Goal: Task Accomplishment & Management: Manage account settings

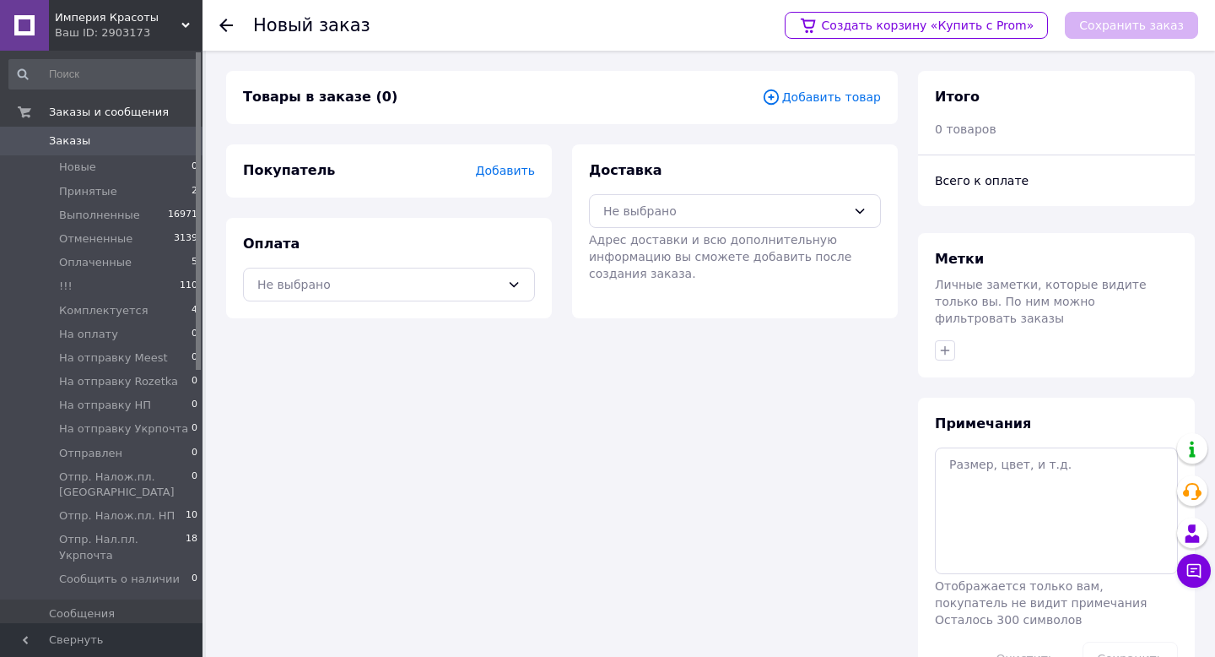
click at [829, 96] on span "Добавить товар" at bounding box center [821, 97] width 119 height 19
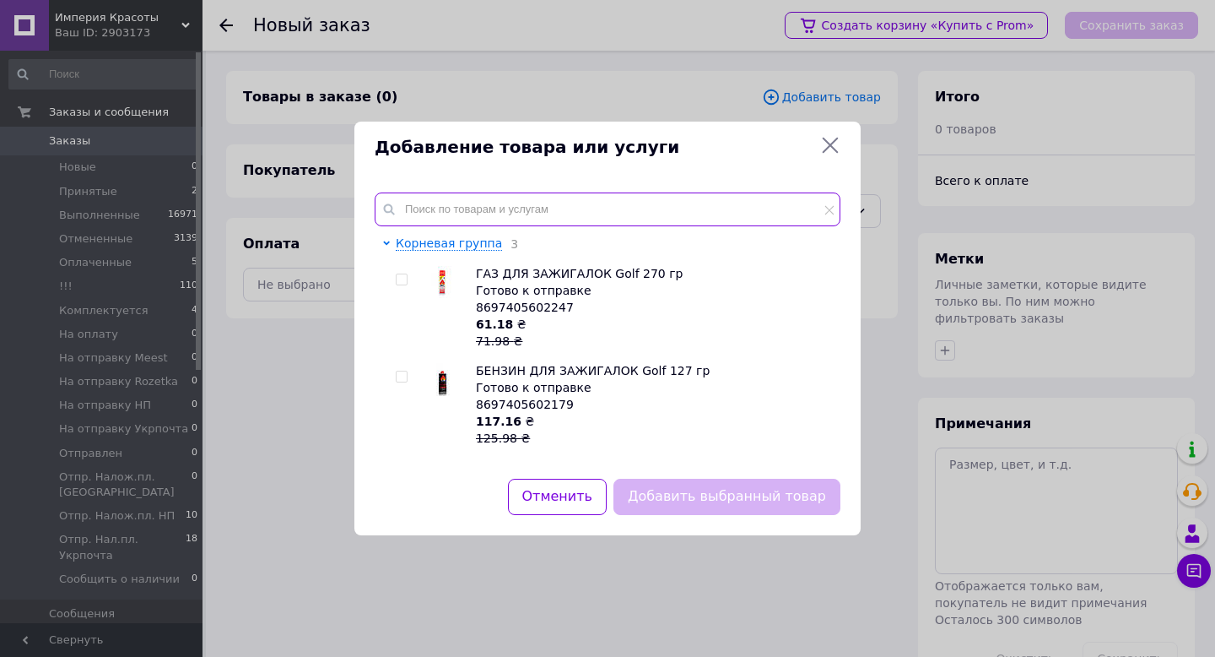
click at [468, 198] on input "text" at bounding box center [608, 209] width 466 height 34
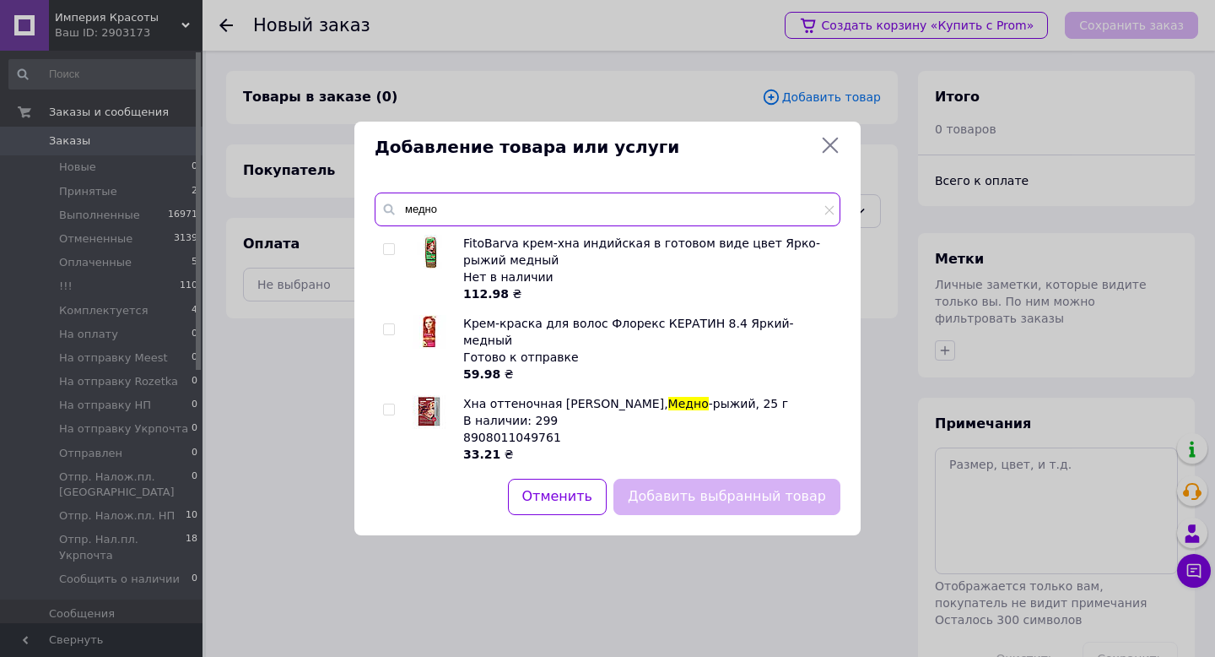
type input "медно"
click at [391, 404] on input "checkbox" at bounding box center [388, 409] width 11 height 11
checkbox input "true"
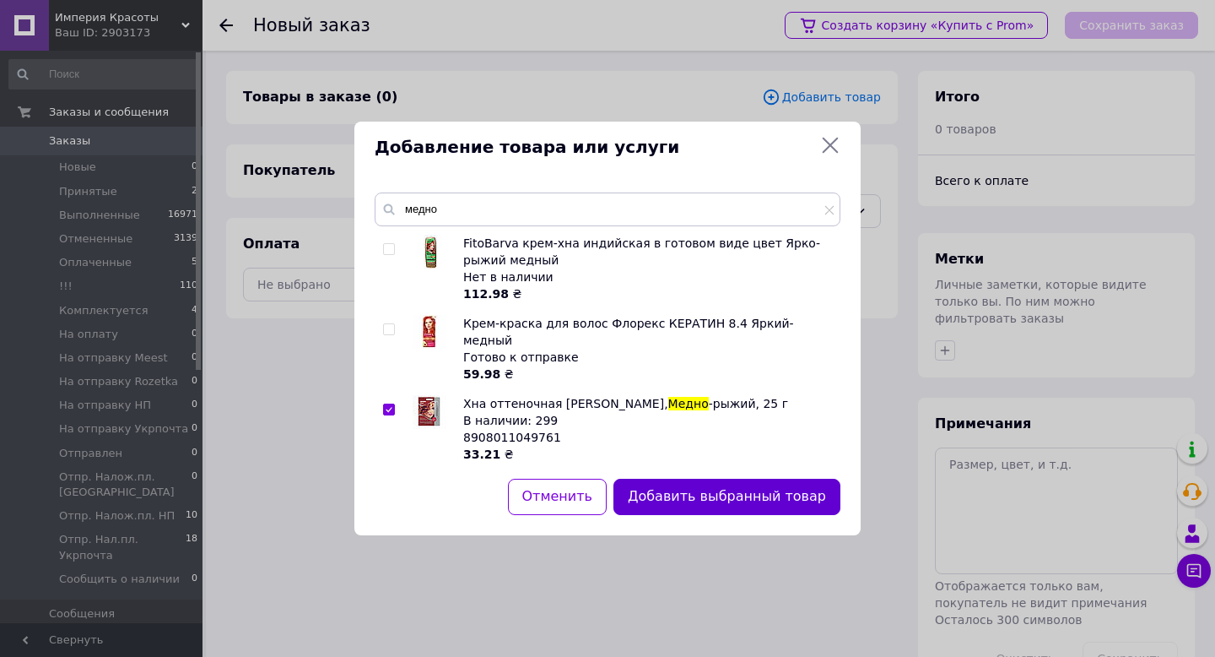
click at [699, 507] on button "Добавить выбранный товар" at bounding box center [727, 496] width 227 height 36
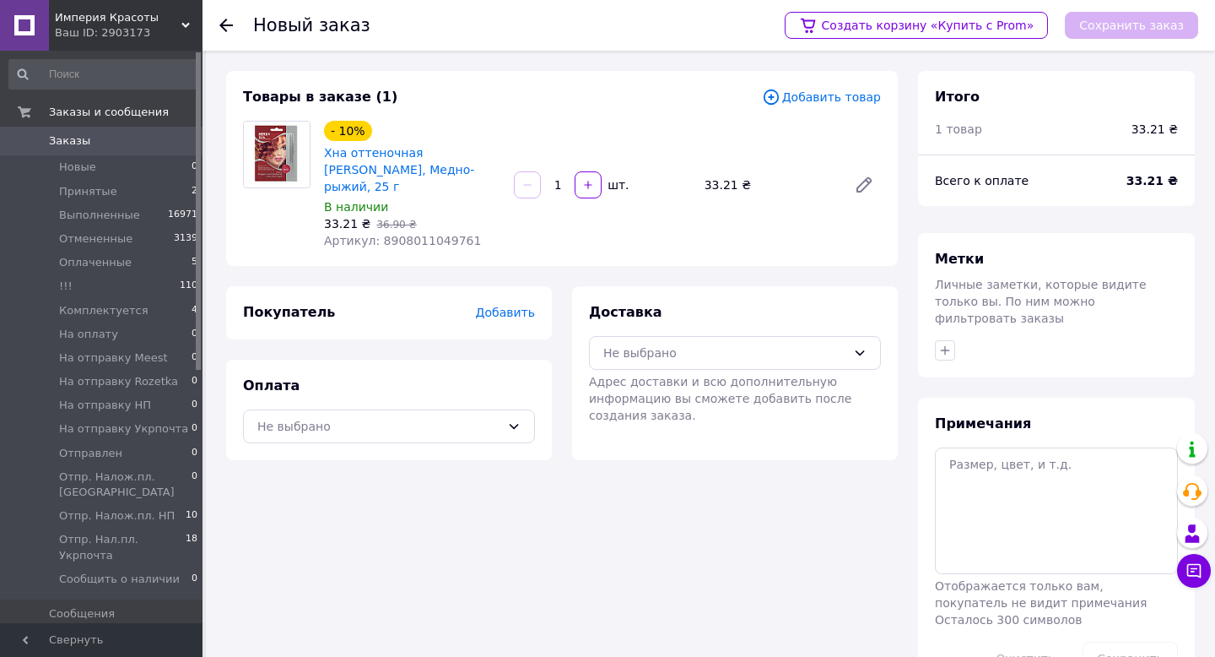
drag, startPoint x: 565, startPoint y: 178, endPoint x: 554, endPoint y: 174, distance: 11.8
click at [554, 179] on input "1" at bounding box center [557, 185] width 27 height 13
type input "20"
click at [513, 305] on span "Добавить" at bounding box center [505, 312] width 59 height 14
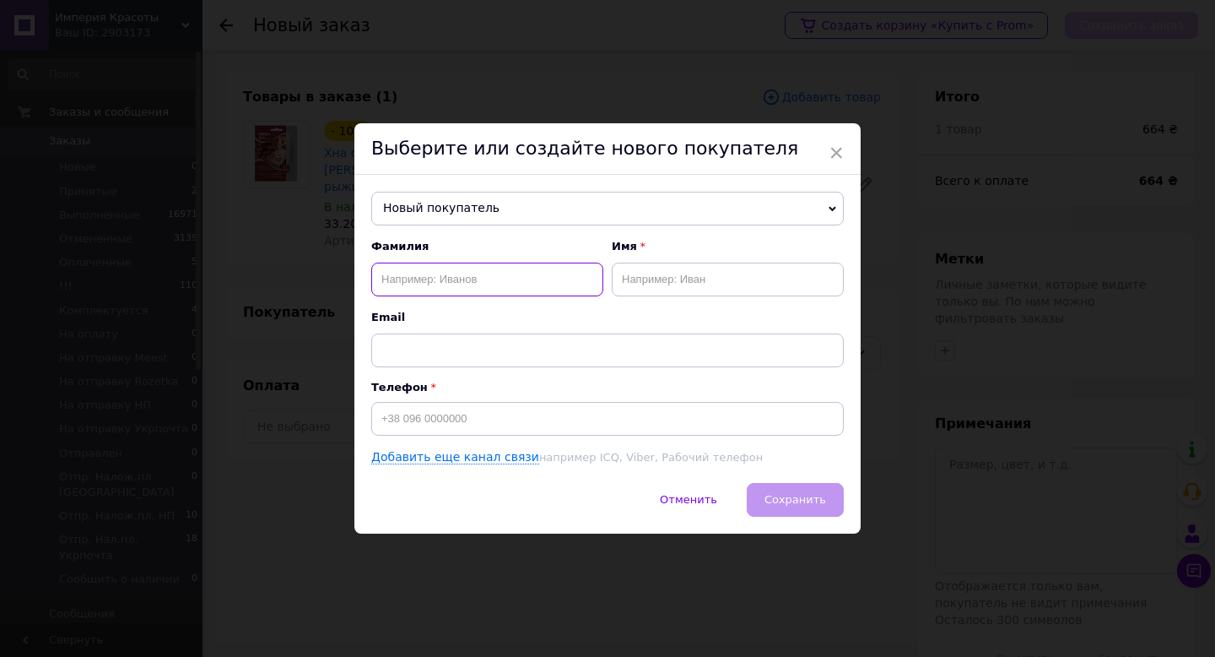
click at [442, 288] on input "text" at bounding box center [487, 279] width 232 height 34
type input "[PERSON_NAME]"
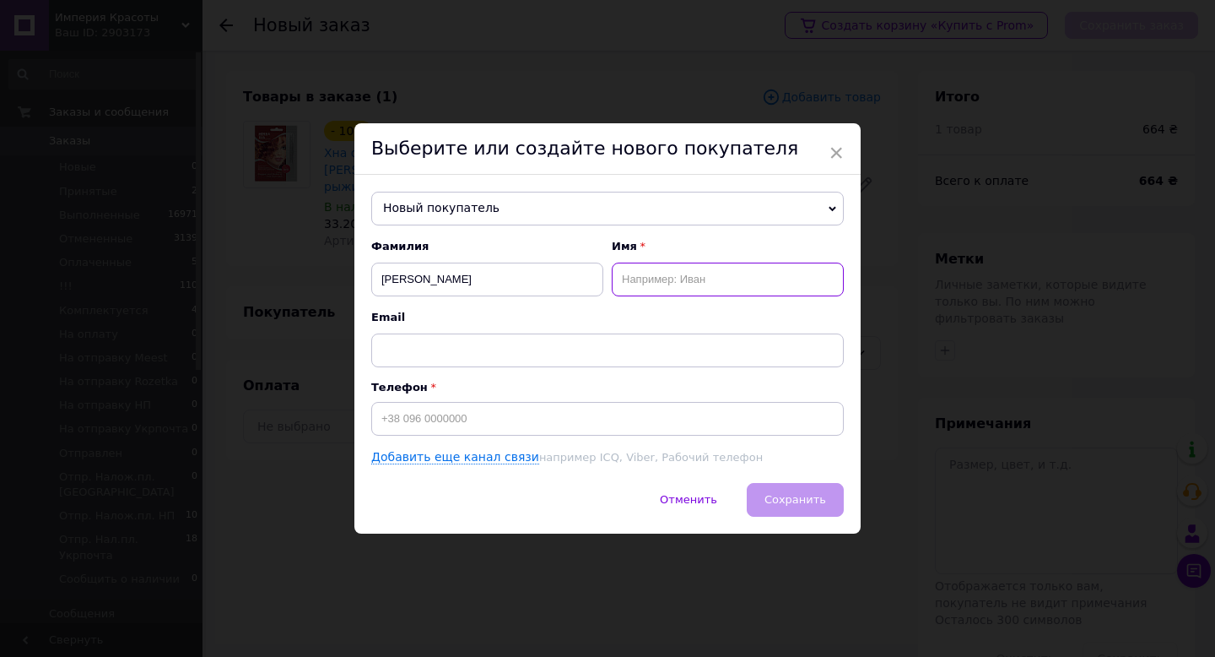
click at [656, 284] on input "text" at bounding box center [728, 279] width 232 height 34
type input "[PERSON_NAME]"
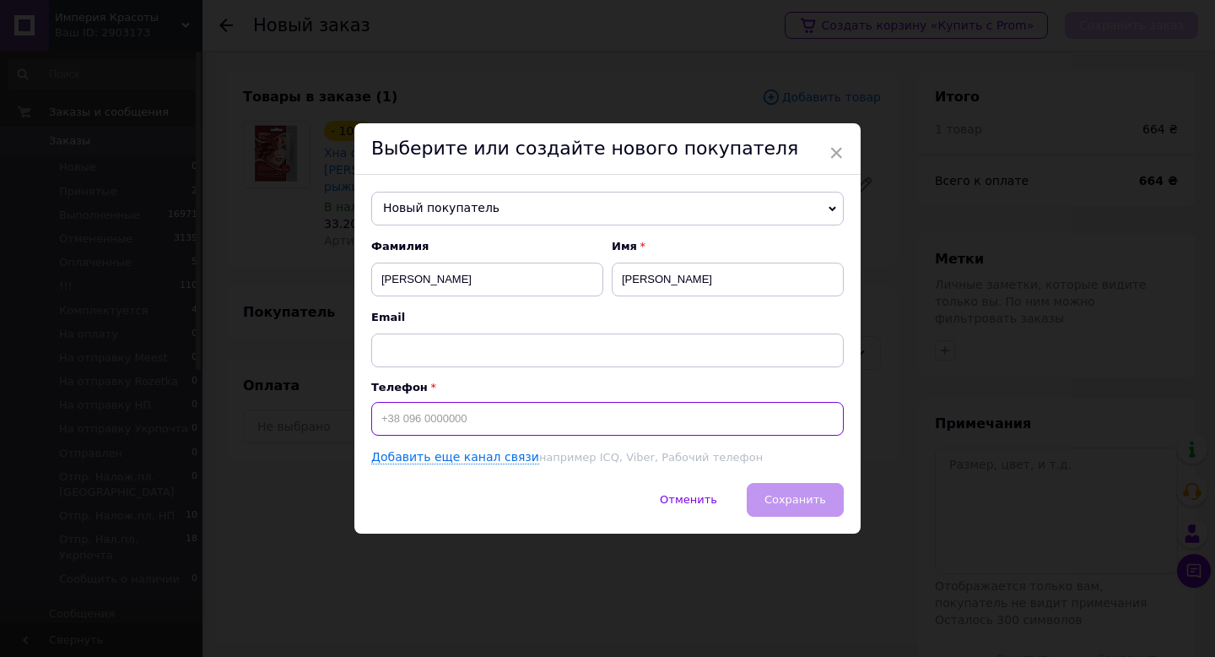
click at [435, 408] on input at bounding box center [607, 419] width 473 height 34
type input "[PHONE_NUMBER]"
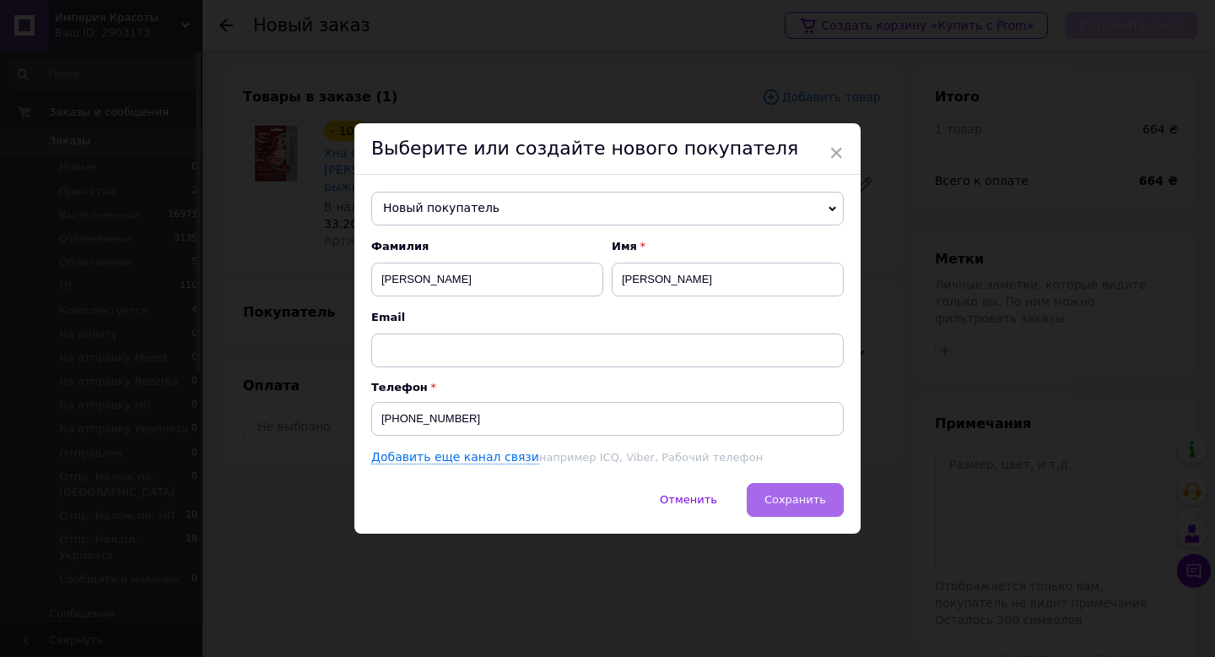
click at [790, 494] on span "Сохранить" at bounding box center [796, 499] width 62 height 13
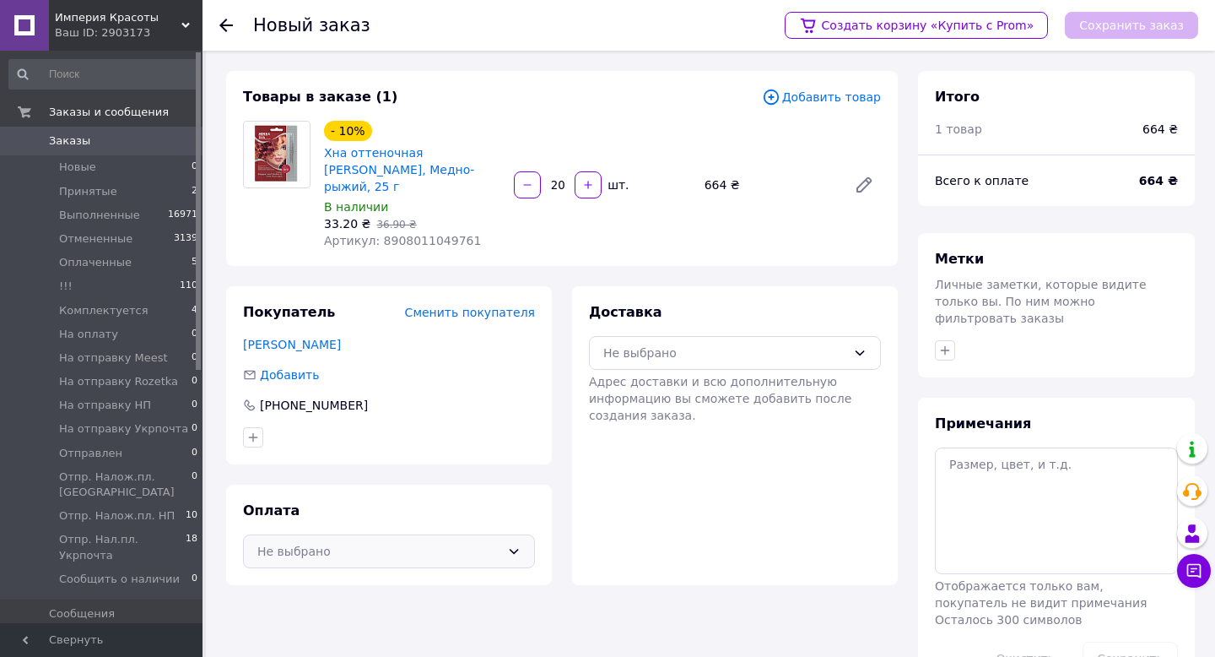
click at [387, 542] on div "Не выбрано" at bounding box center [378, 551] width 243 height 19
click at [348, 611] on span "Наложенный платеж" at bounding box center [402, 619] width 238 height 17
click at [686, 343] on div "Не выбрано" at bounding box center [724, 352] width 243 height 19
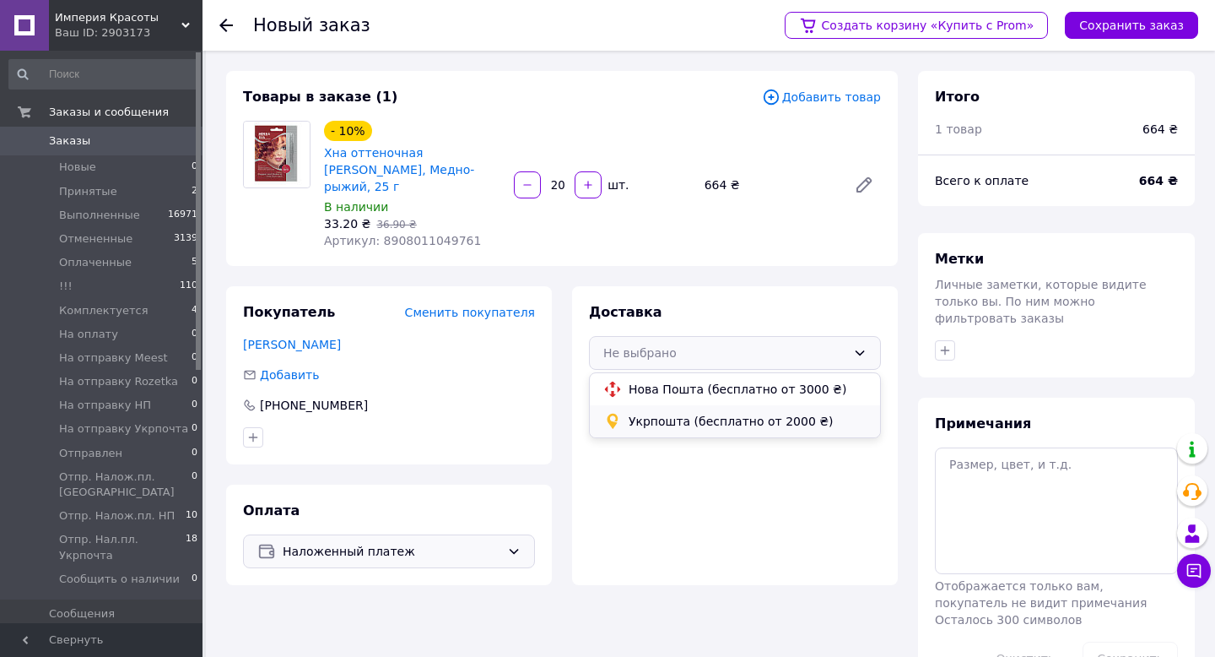
click at [659, 413] on span "Укрпошта (бесплатно от 2000 ₴)" at bounding box center [748, 421] width 238 height 17
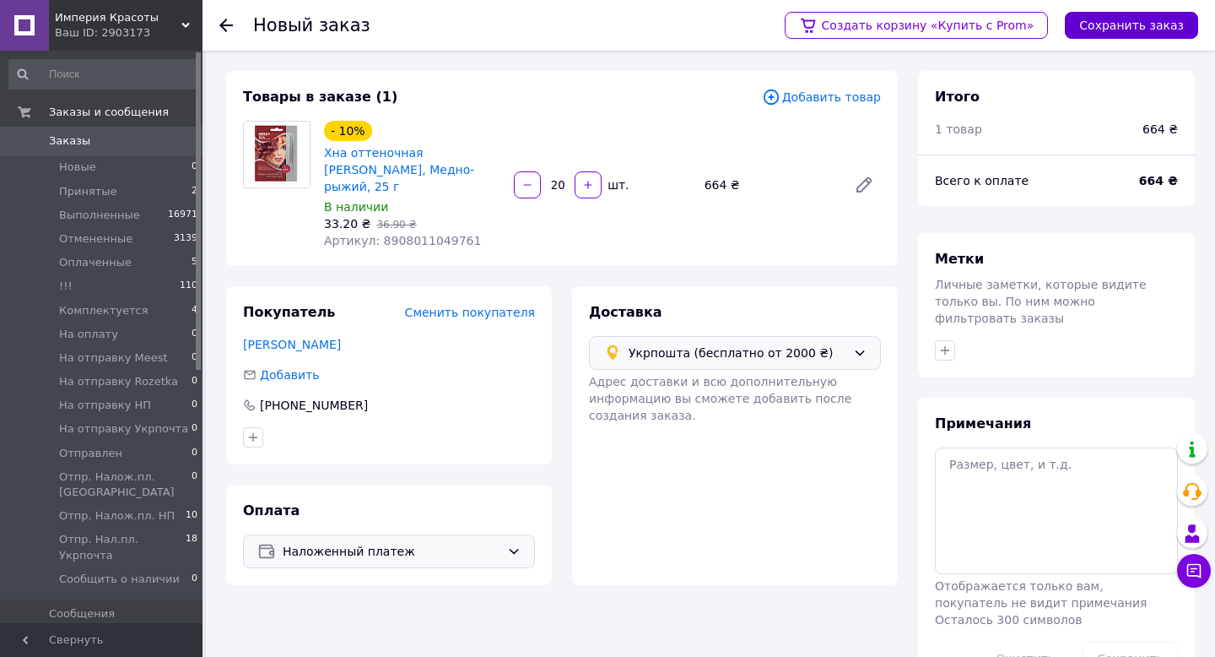
click at [1133, 15] on button "Сохранить заказ" at bounding box center [1131, 25] width 133 height 27
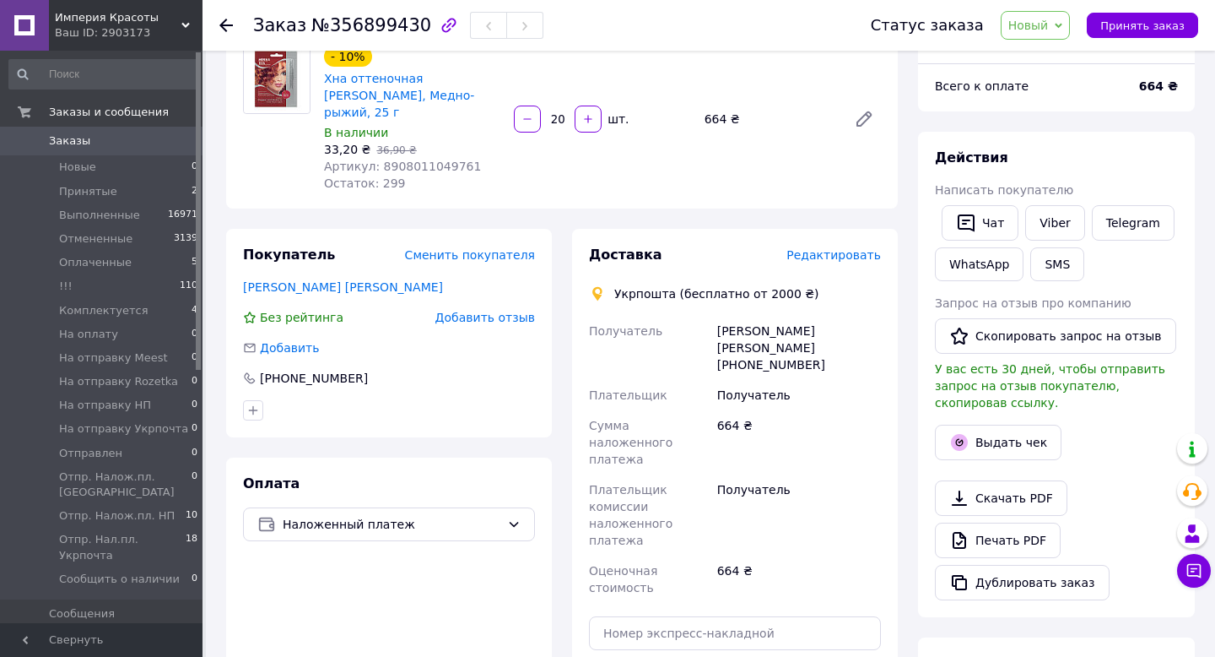
scroll to position [169, 0]
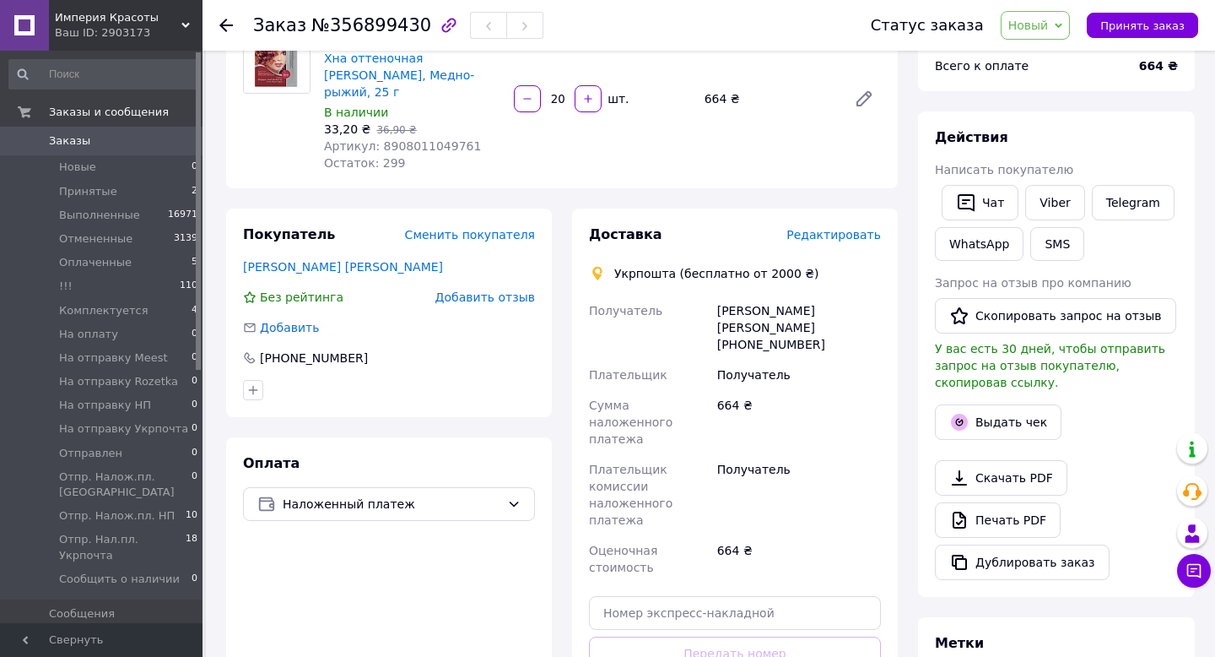
click at [835, 228] on span "Редактировать" at bounding box center [834, 235] width 95 height 14
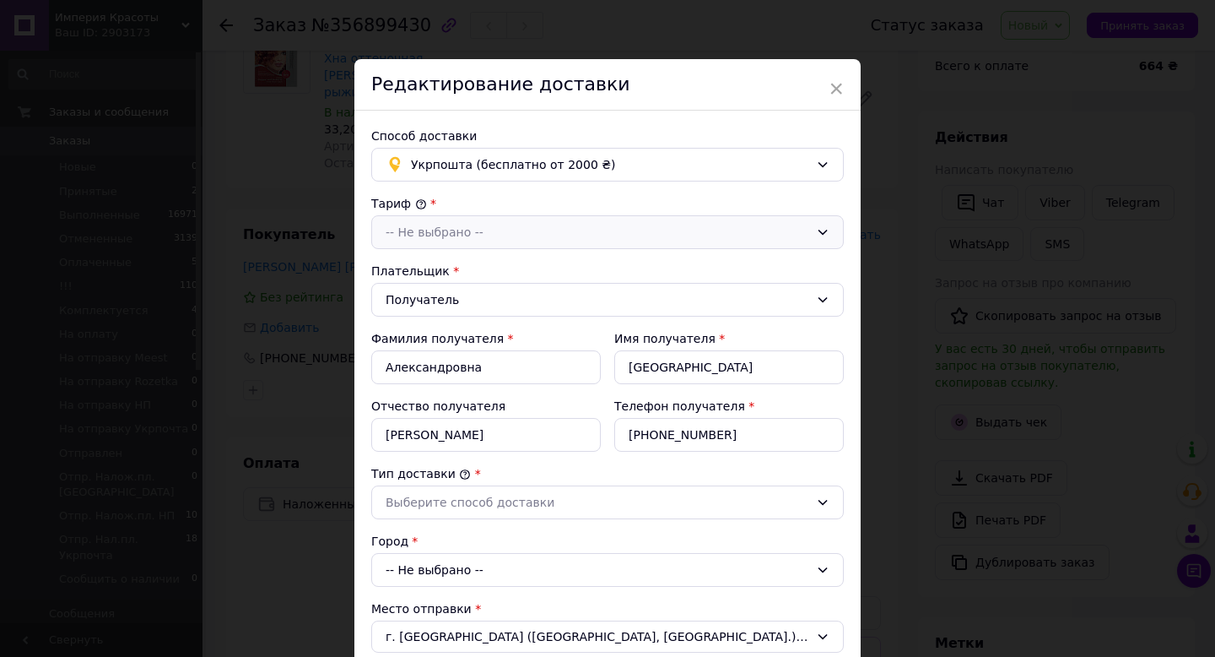
click at [455, 232] on div "-- Не выбрано --" at bounding box center [598, 232] width 424 height 19
click at [414, 265] on li "Стандарт" at bounding box center [607, 268] width 471 height 32
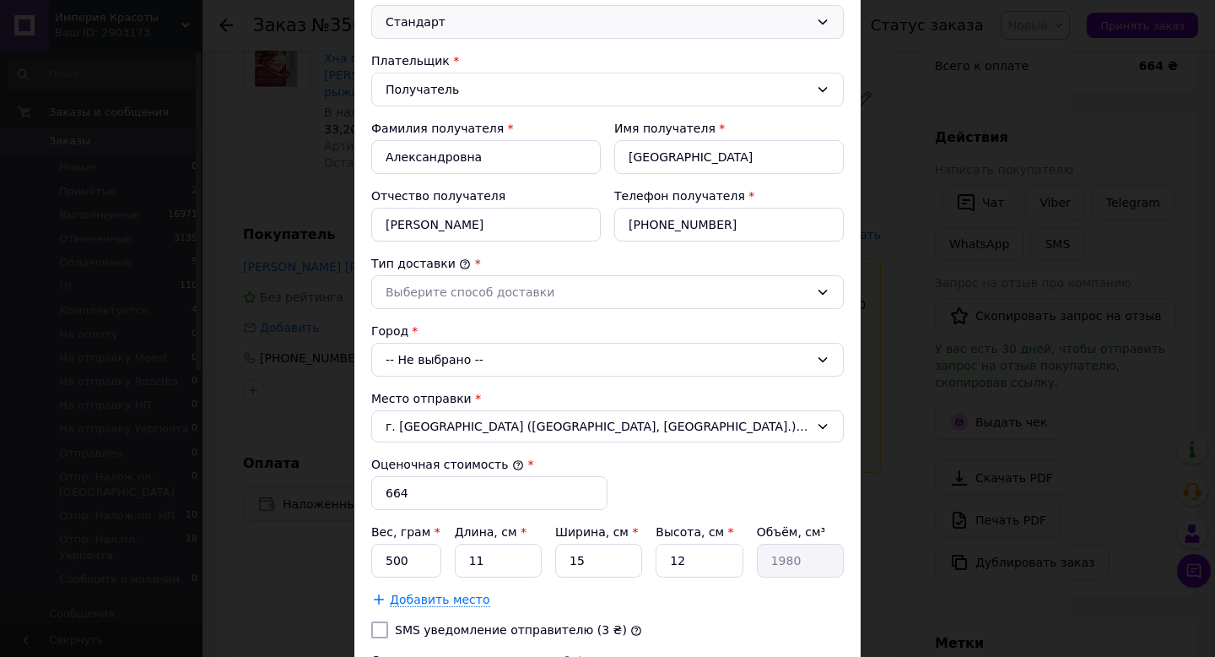
scroll to position [215, 0]
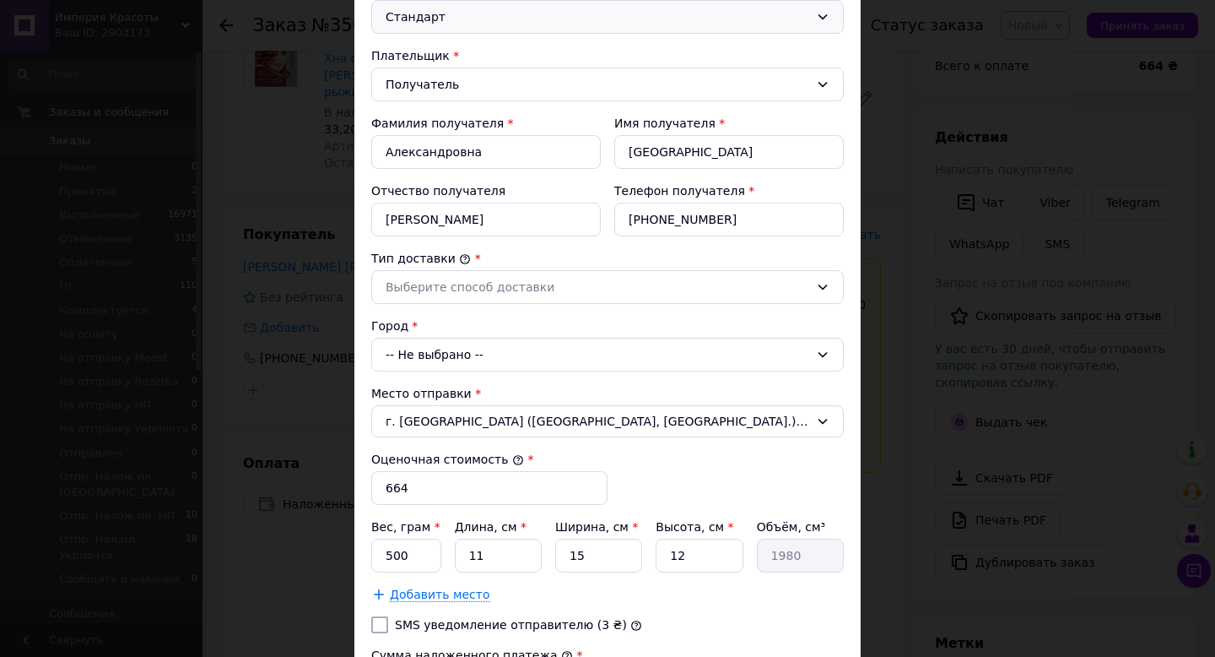
click at [423, 354] on div "-- Не выбрано --" at bounding box center [607, 355] width 473 height 34
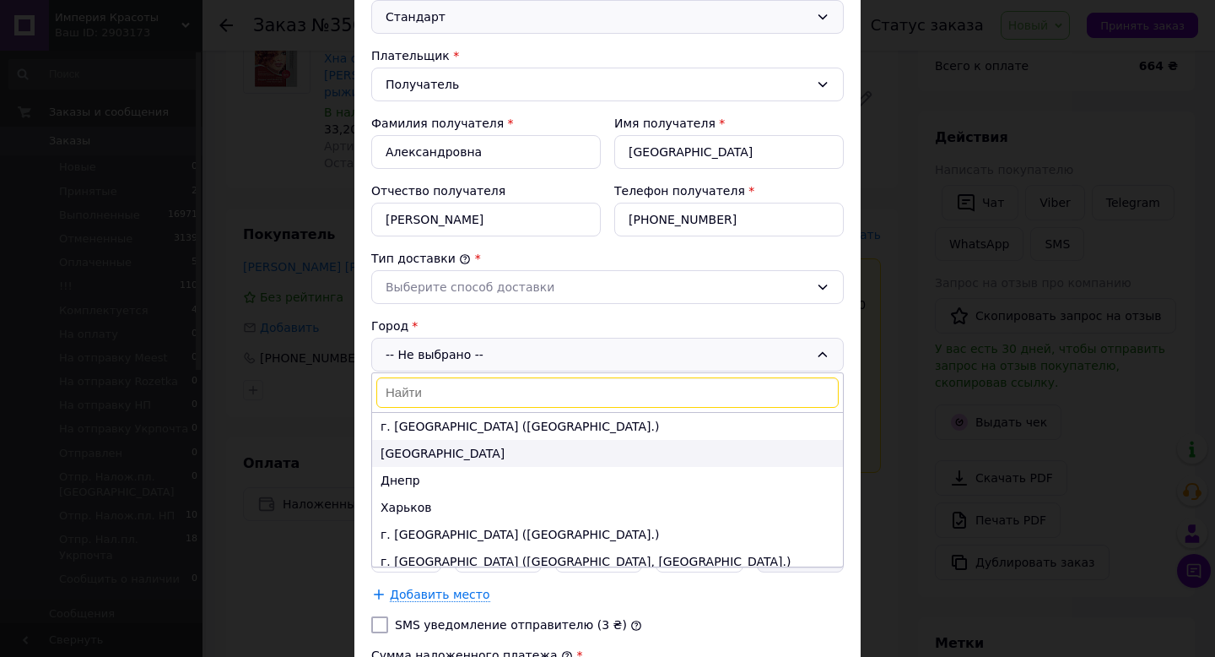
click at [411, 459] on li "[GEOGRAPHIC_DATA]" at bounding box center [607, 453] width 471 height 27
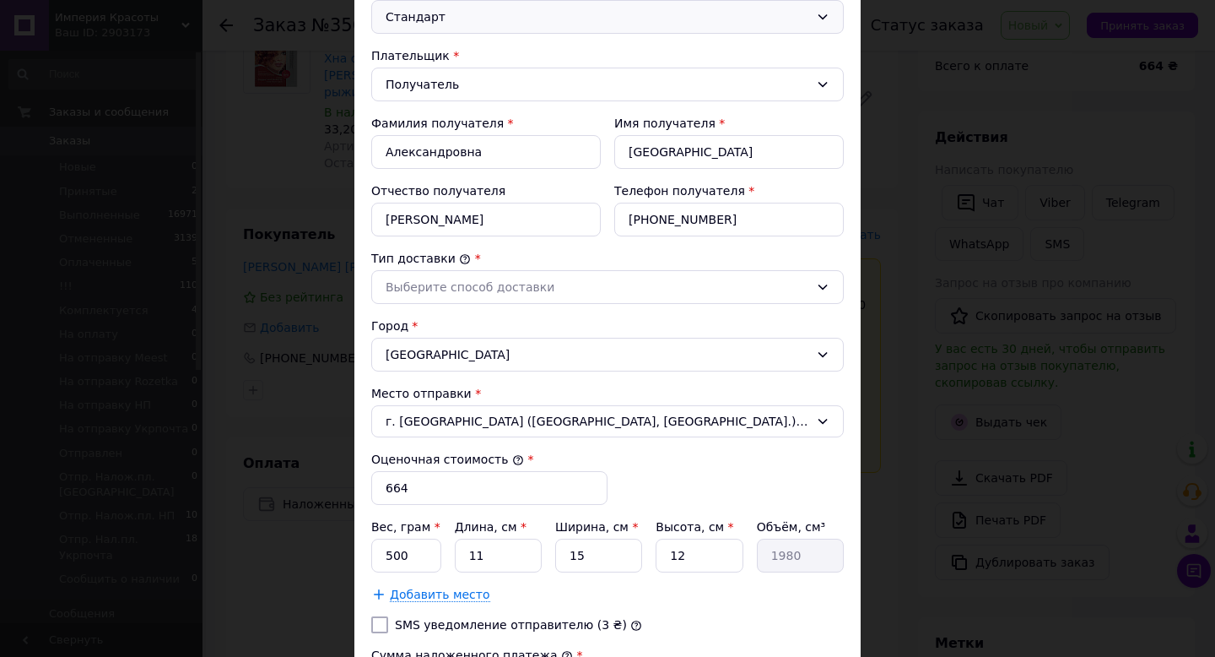
scroll to position [222, 0]
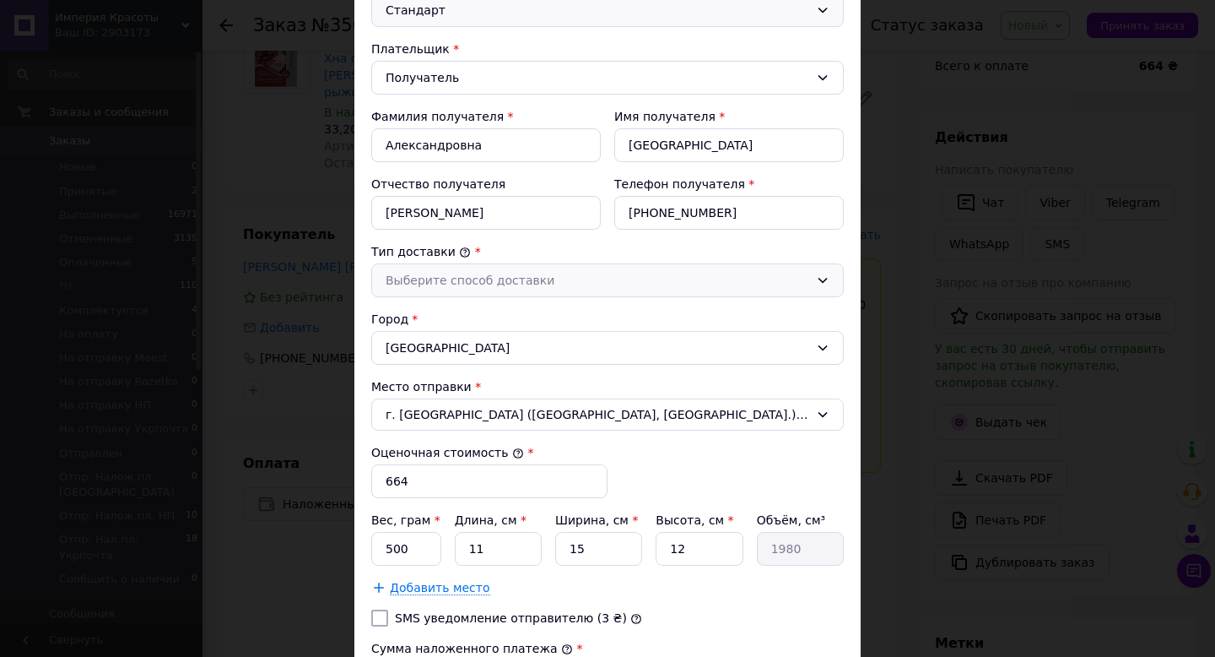
click at [489, 290] on div "Выберите способ доставки" at bounding box center [607, 280] width 473 height 34
click at [468, 306] on li "Склад - склад" at bounding box center [607, 316] width 471 height 32
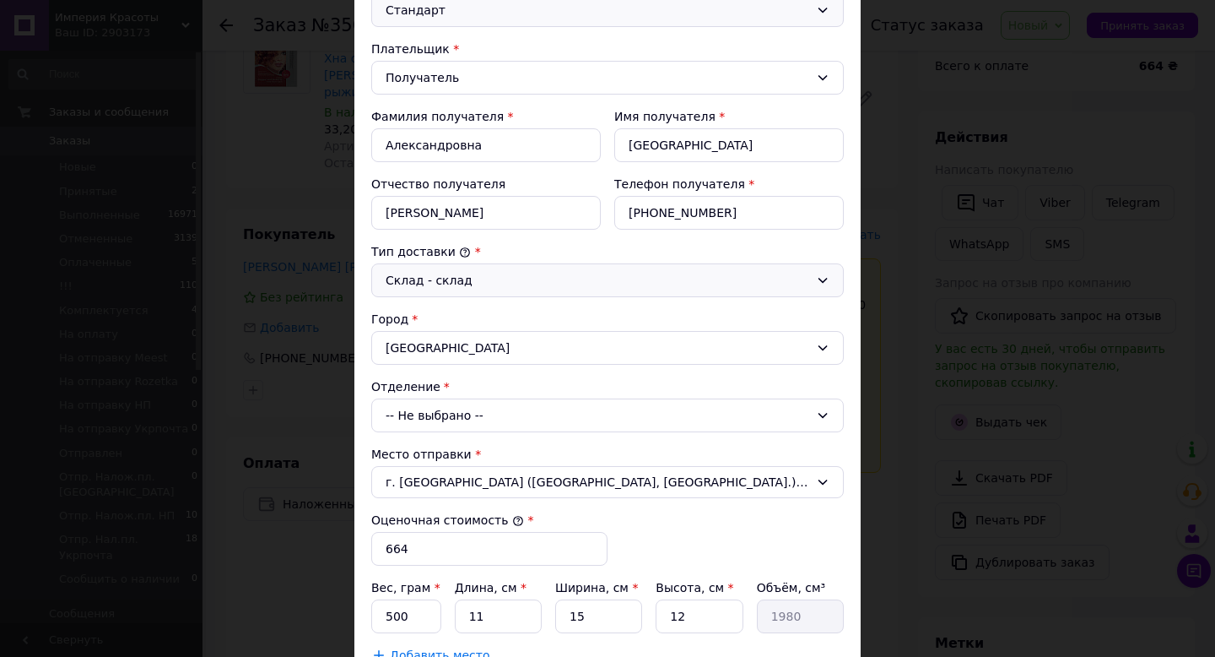
click at [438, 414] on div "-- Не выбрано --" at bounding box center [607, 415] width 473 height 34
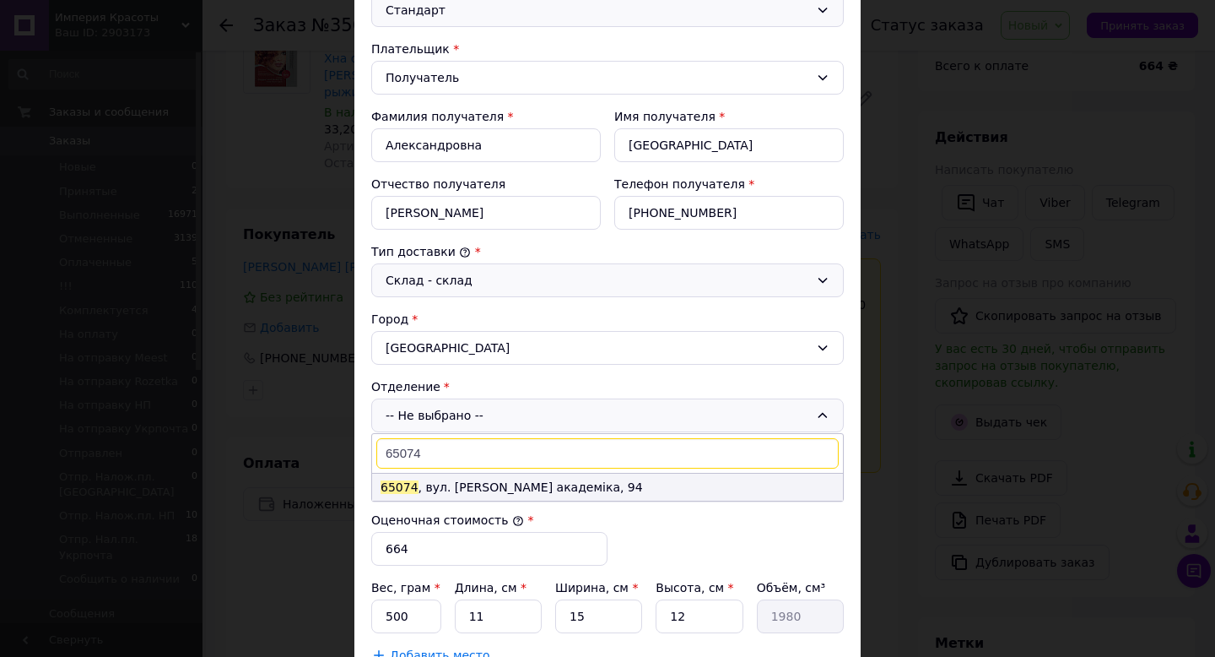
type input "65074"
click at [474, 477] on li "65074 , вул. [PERSON_NAME] академіка, 94" at bounding box center [607, 486] width 471 height 27
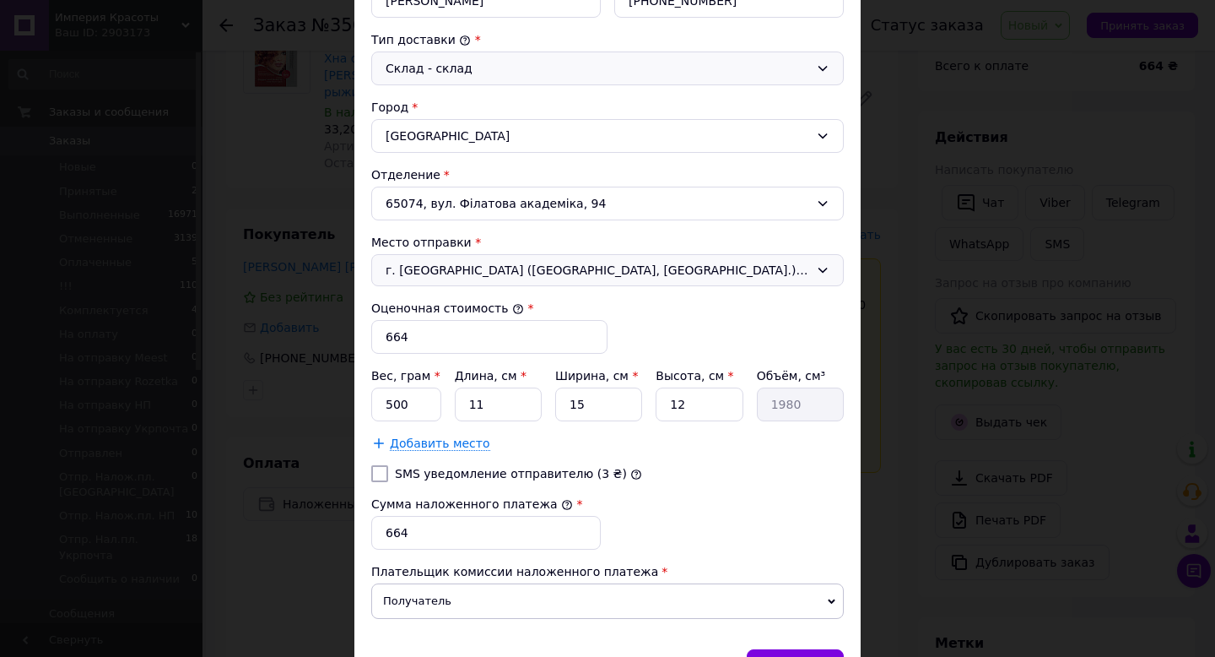
scroll to position [536, 0]
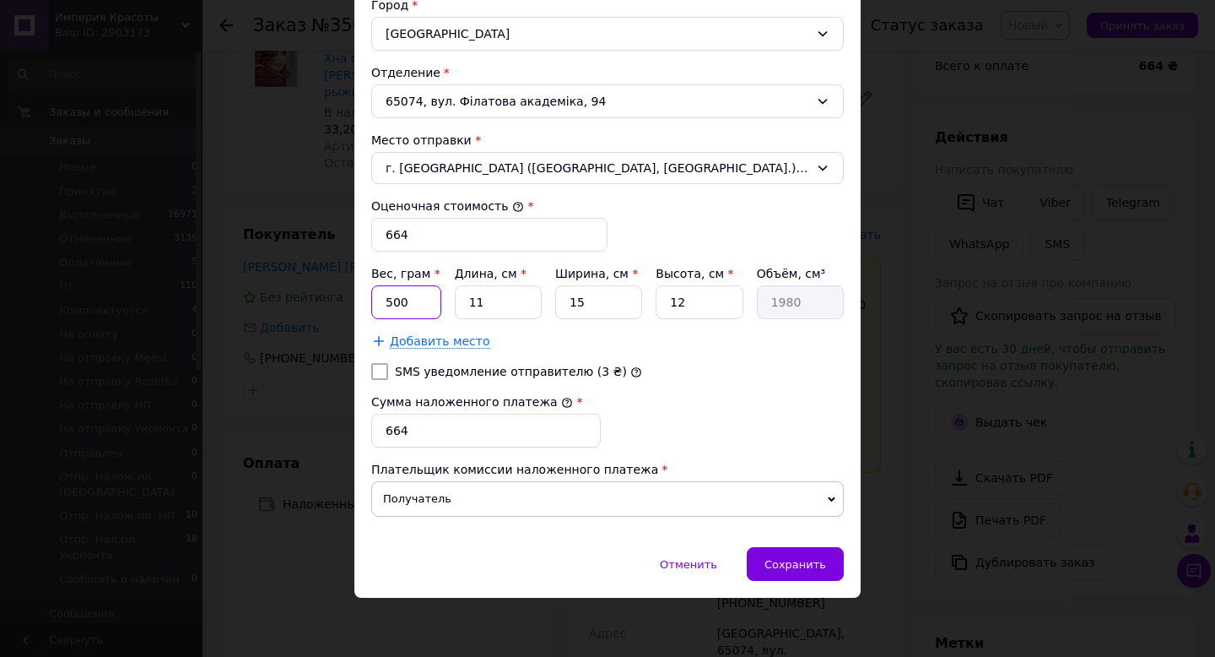
click at [421, 302] on input "500" at bounding box center [406, 302] width 70 height 34
type input "1"
click at [775, 570] on div "Сохранить" at bounding box center [795, 564] width 97 height 34
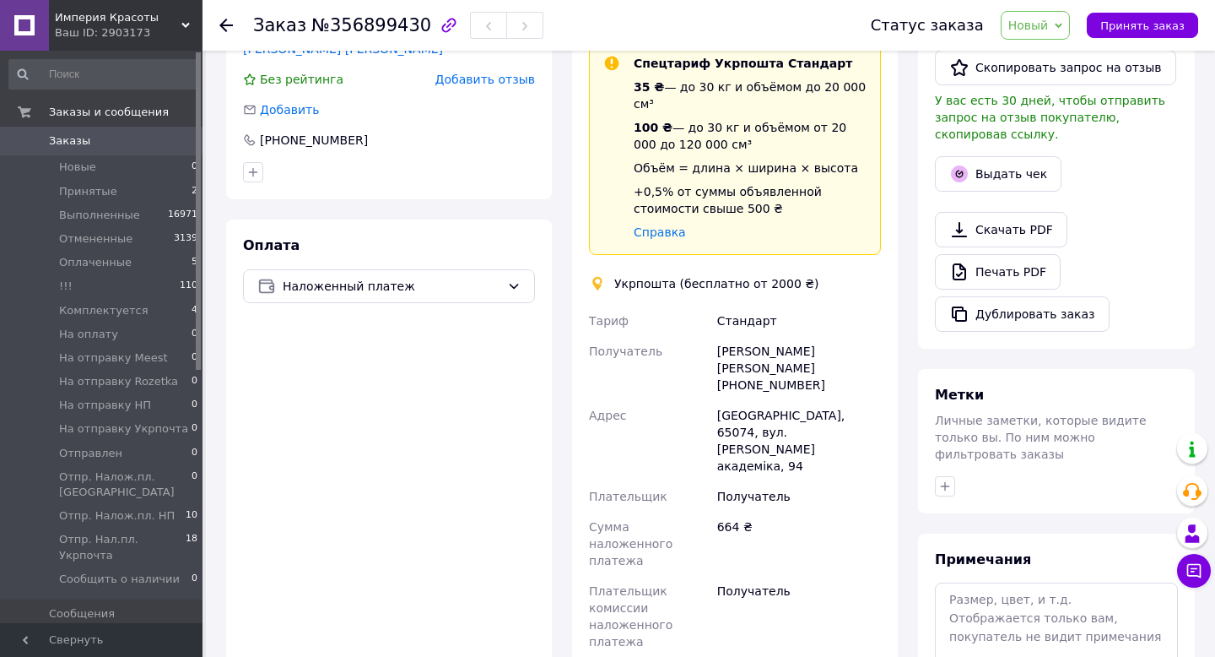
scroll to position [335, 0]
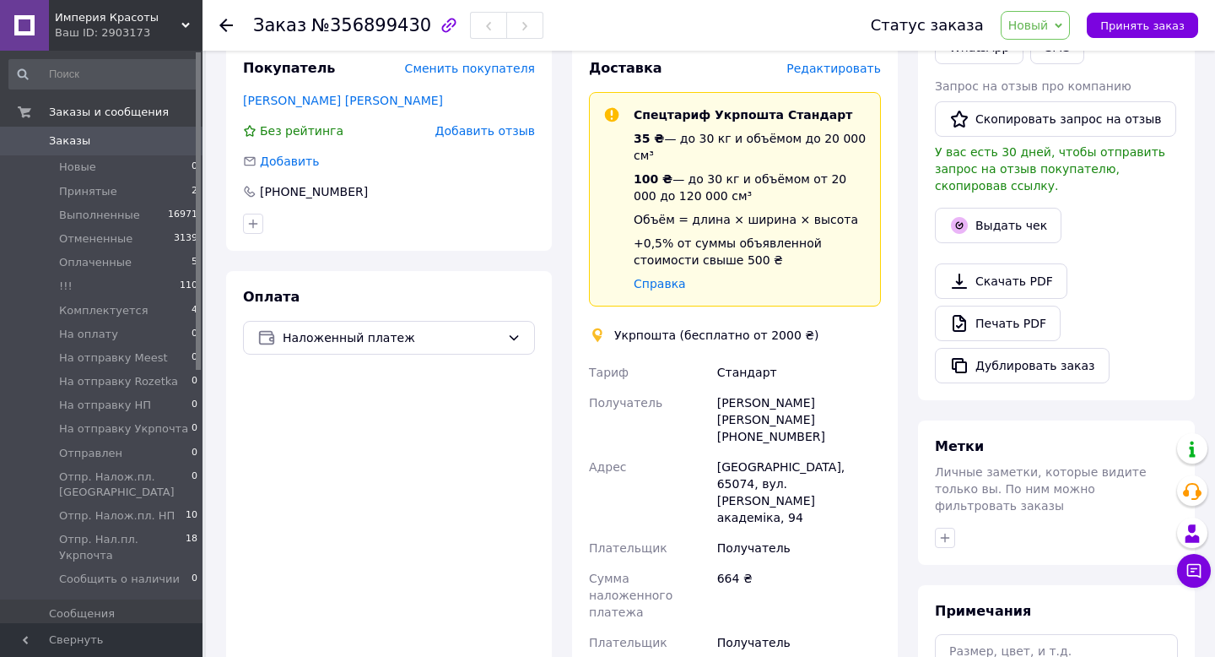
click at [1129, 38] on div "Статус заказа Новый Принят Выполнен Отменен Оплаченный !!! Комплектуется На опл…" at bounding box center [1026, 25] width 344 height 29
click at [1136, 13] on button "Принять заказ" at bounding box center [1142, 25] width 111 height 25
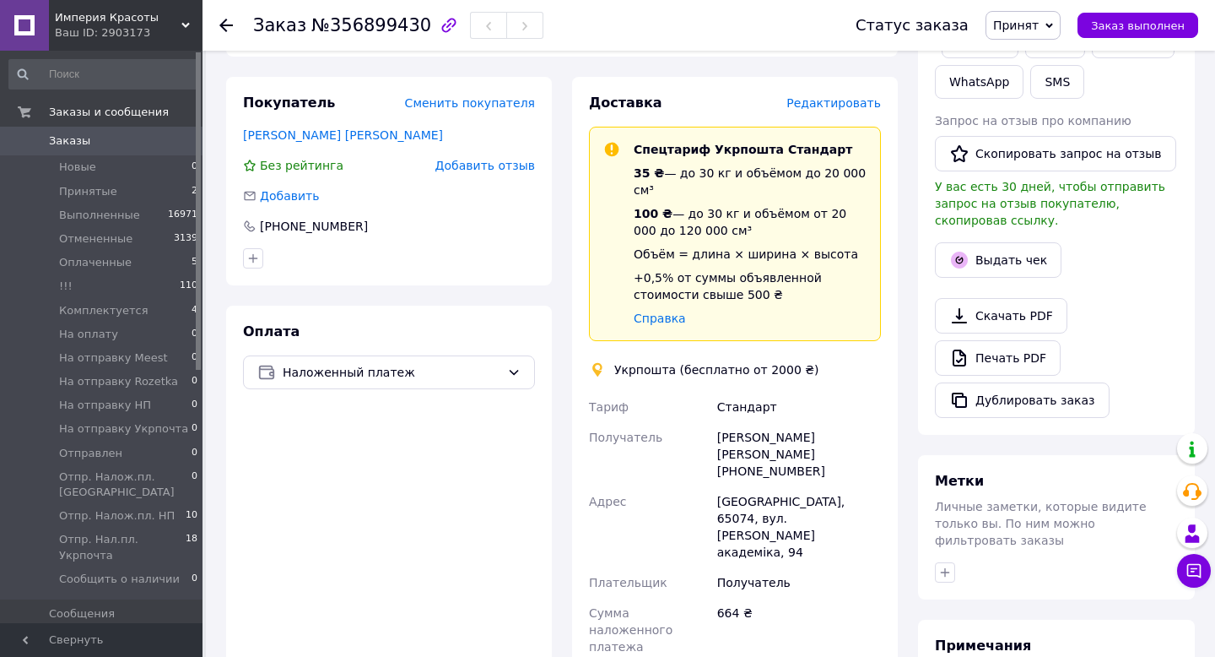
scroll to position [301, 0]
click at [1030, 37] on span "Принят" at bounding box center [1023, 25] width 75 height 29
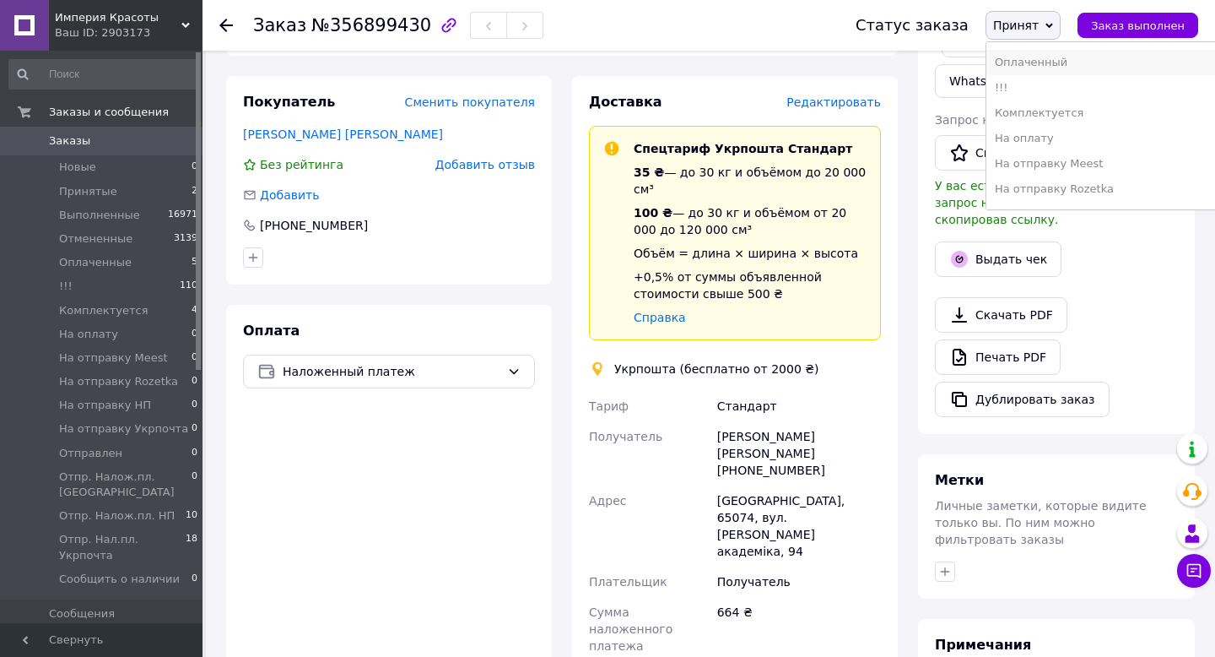
scroll to position [52, 0]
click at [1053, 104] on li "Комплектуется" at bounding box center [1102, 107] width 231 height 25
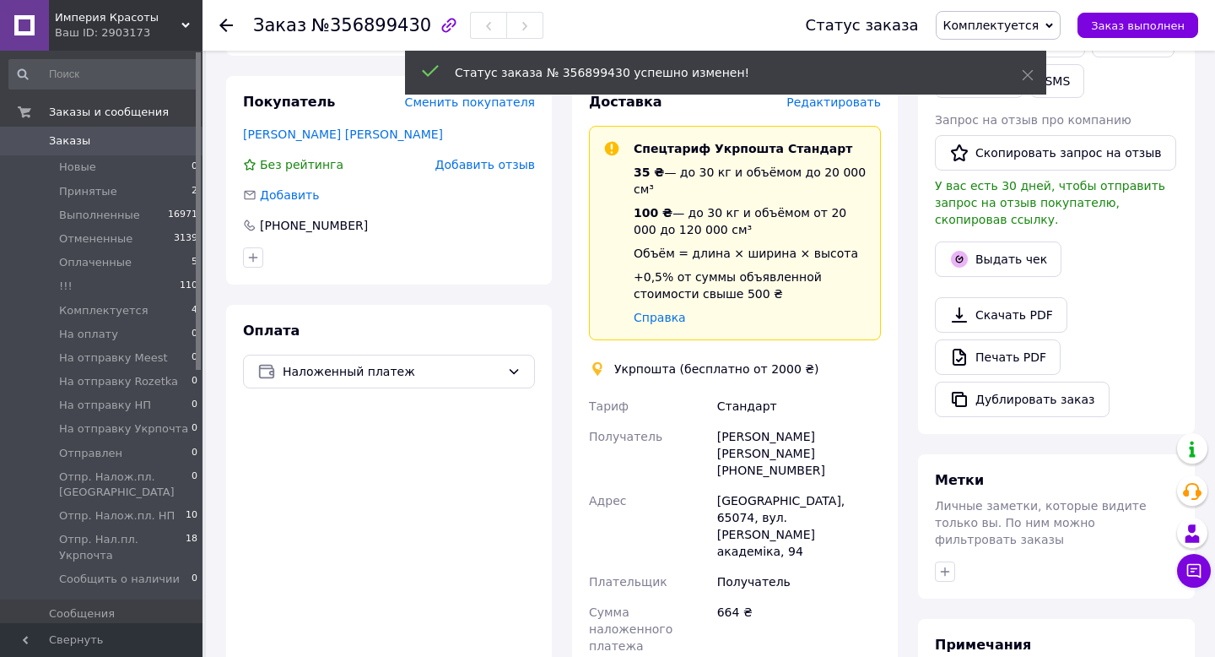
click at [223, 24] on icon at bounding box center [226, 26] width 14 height 14
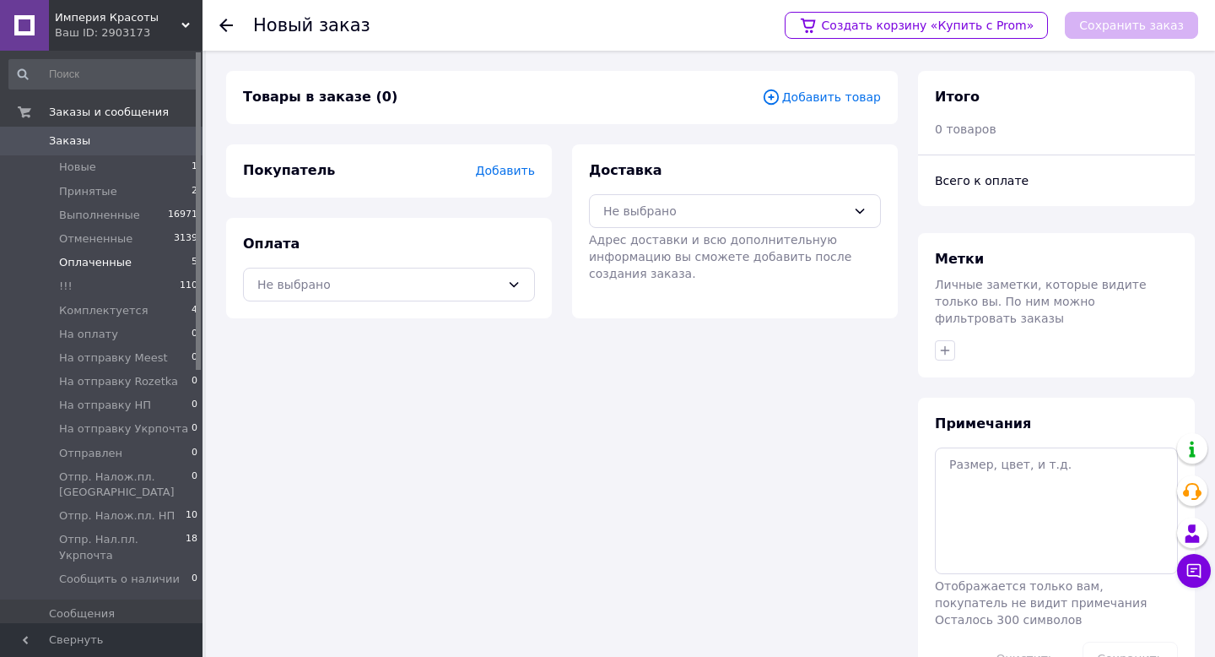
click at [112, 263] on span "Оплаченные" at bounding box center [95, 262] width 73 height 15
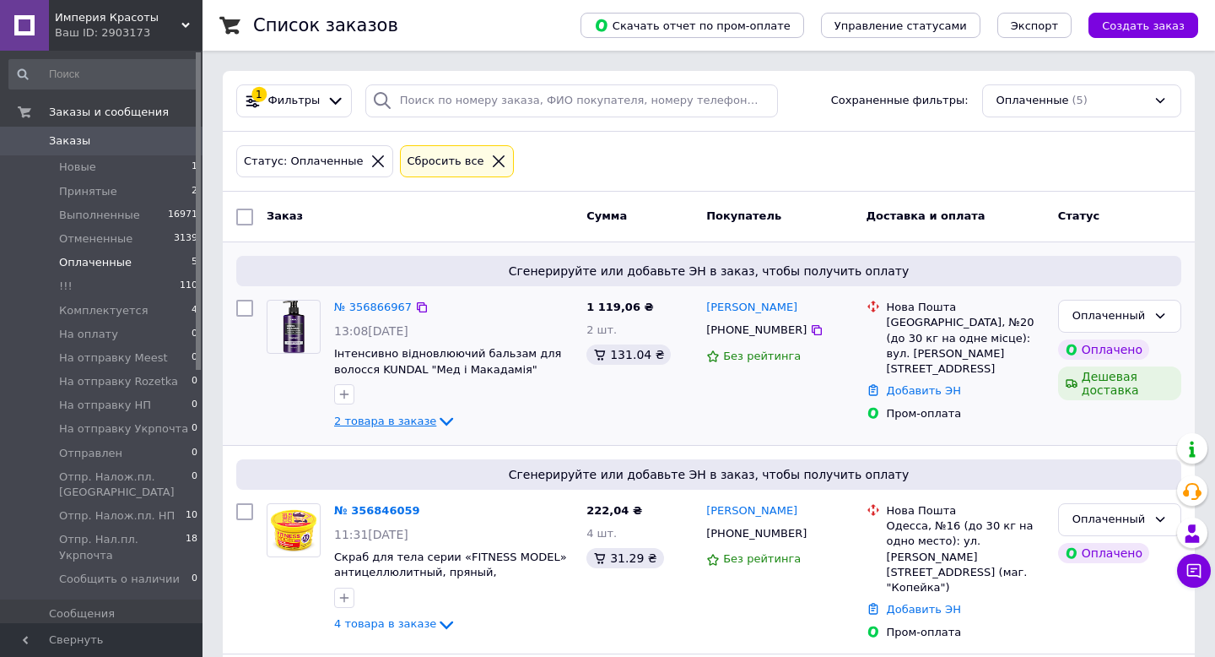
click at [421, 417] on span "2 товара в заказе" at bounding box center [385, 420] width 102 height 13
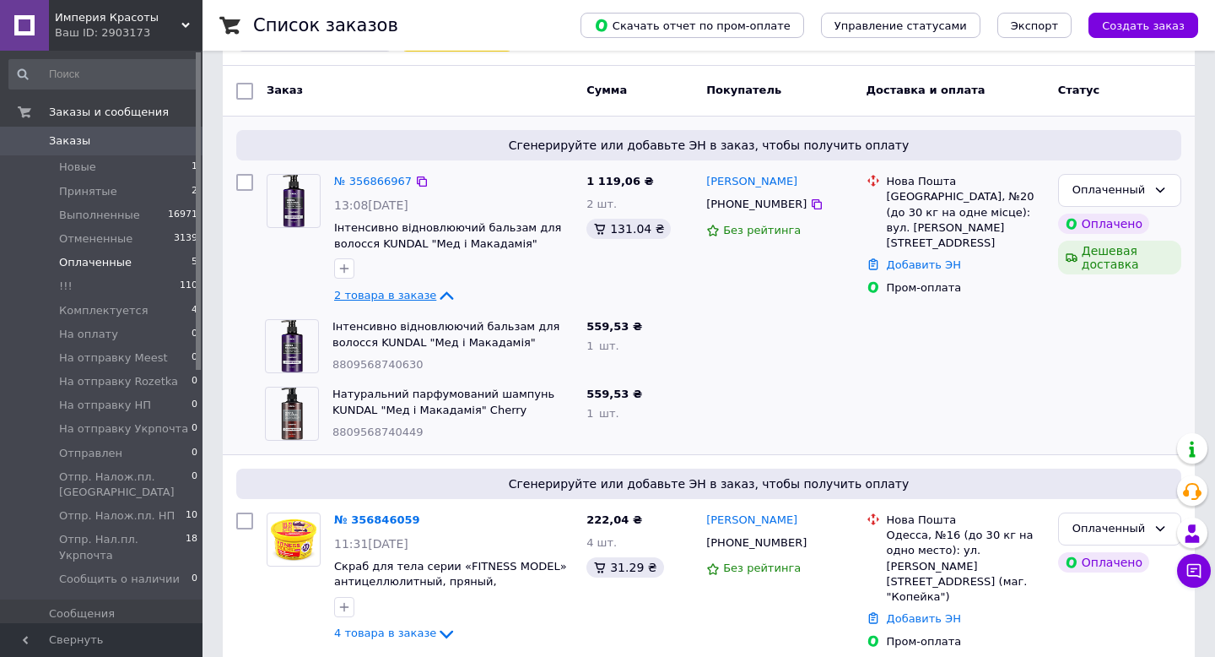
scroll to position [127, 0]
click at [366, 182] on link "№ 356866967" at bounding box center [373, 179] width 78 height 13
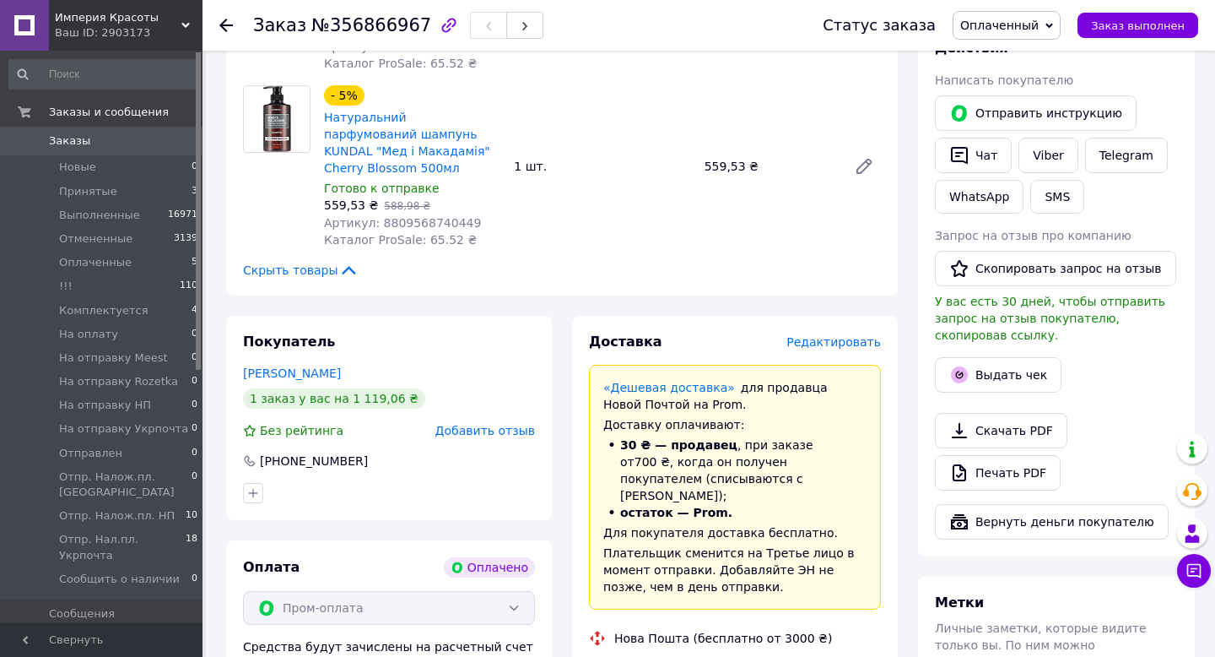
scroll to position [754, 0]
click at [400, 137] on link "Натуральний парфумований шампунь KUNDAL "Мед і Макадамія" Cherry Blossom 500мл" at bounding box center [407, 143] width 166 height 64
